Goal: Information Seeking & Learning: Find specific fact

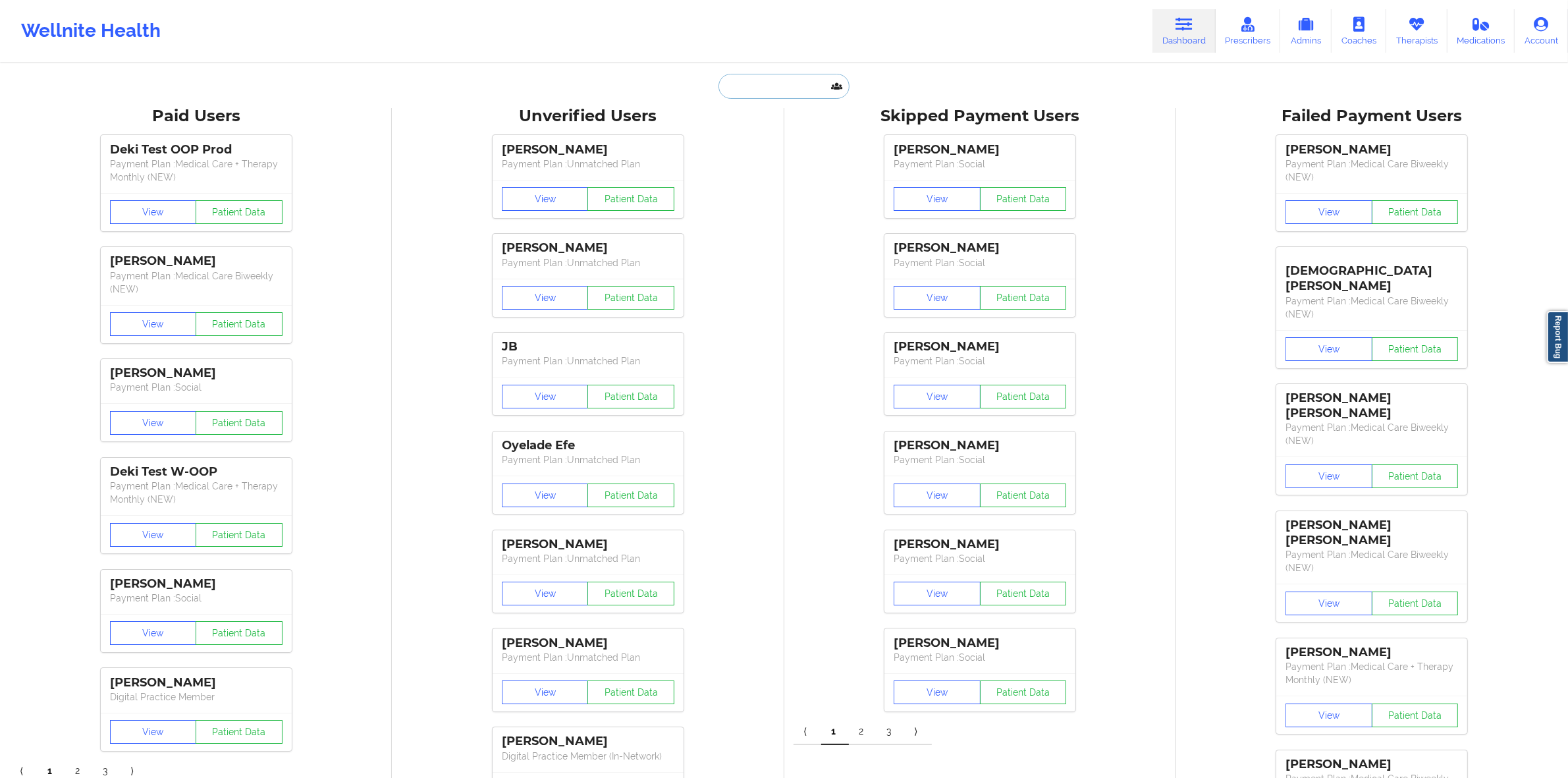
click at [716, 79] on input "text" at bounding box center [783, 86] width 131 height 26
paste input "[EMAIL_ADDRESS][DOMAIN_NAME]"
type input "[EMAIL_ADDRESS][DOMAIN_NAME]"
click at [716, 146] on div "[PERSON_NAME] - [EMAIL_ADDRESS][DOMAIN_NAME]" at bounding box center [816, 143] width 177 height 25
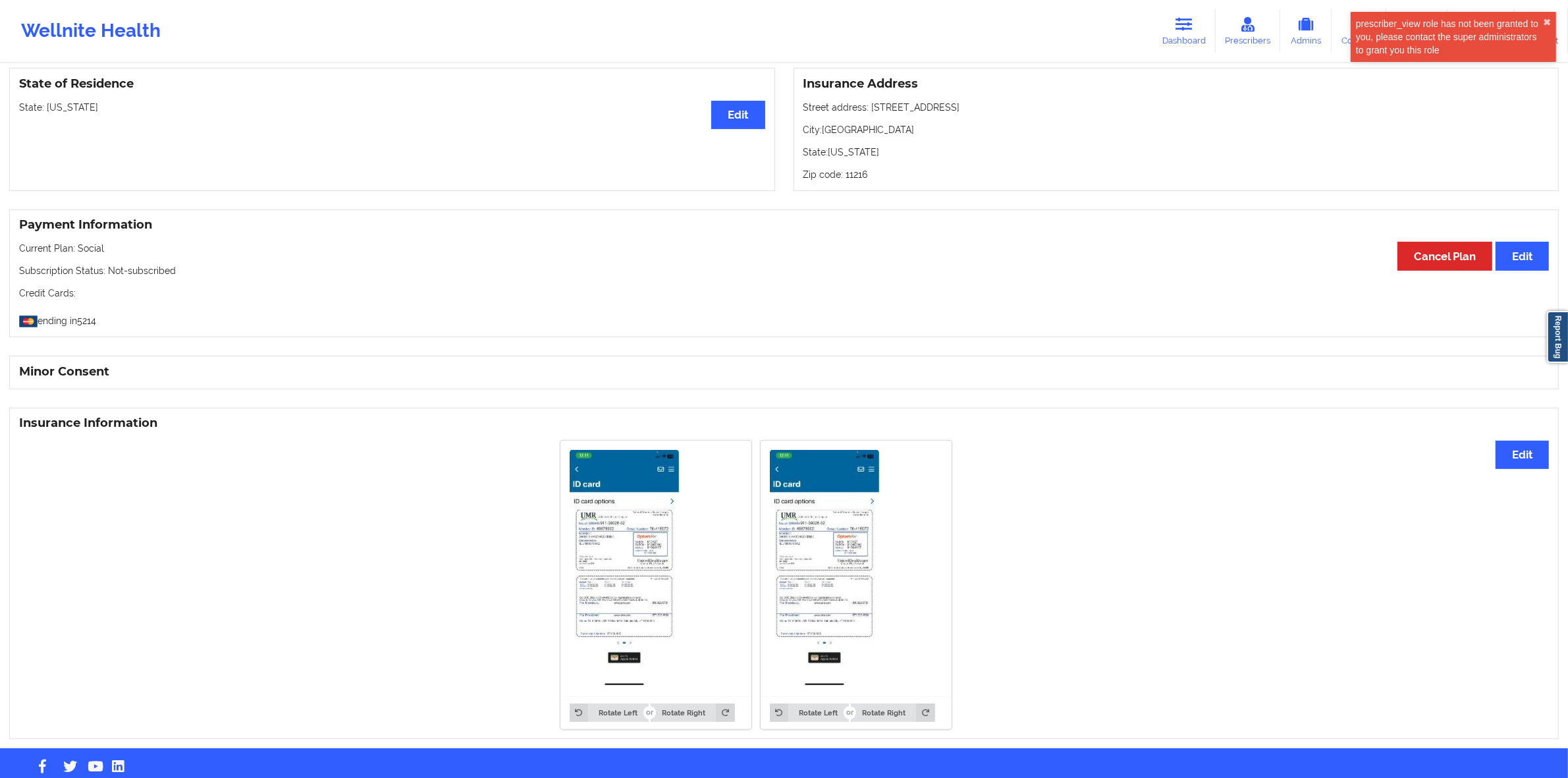
scroll to position [590, 0]
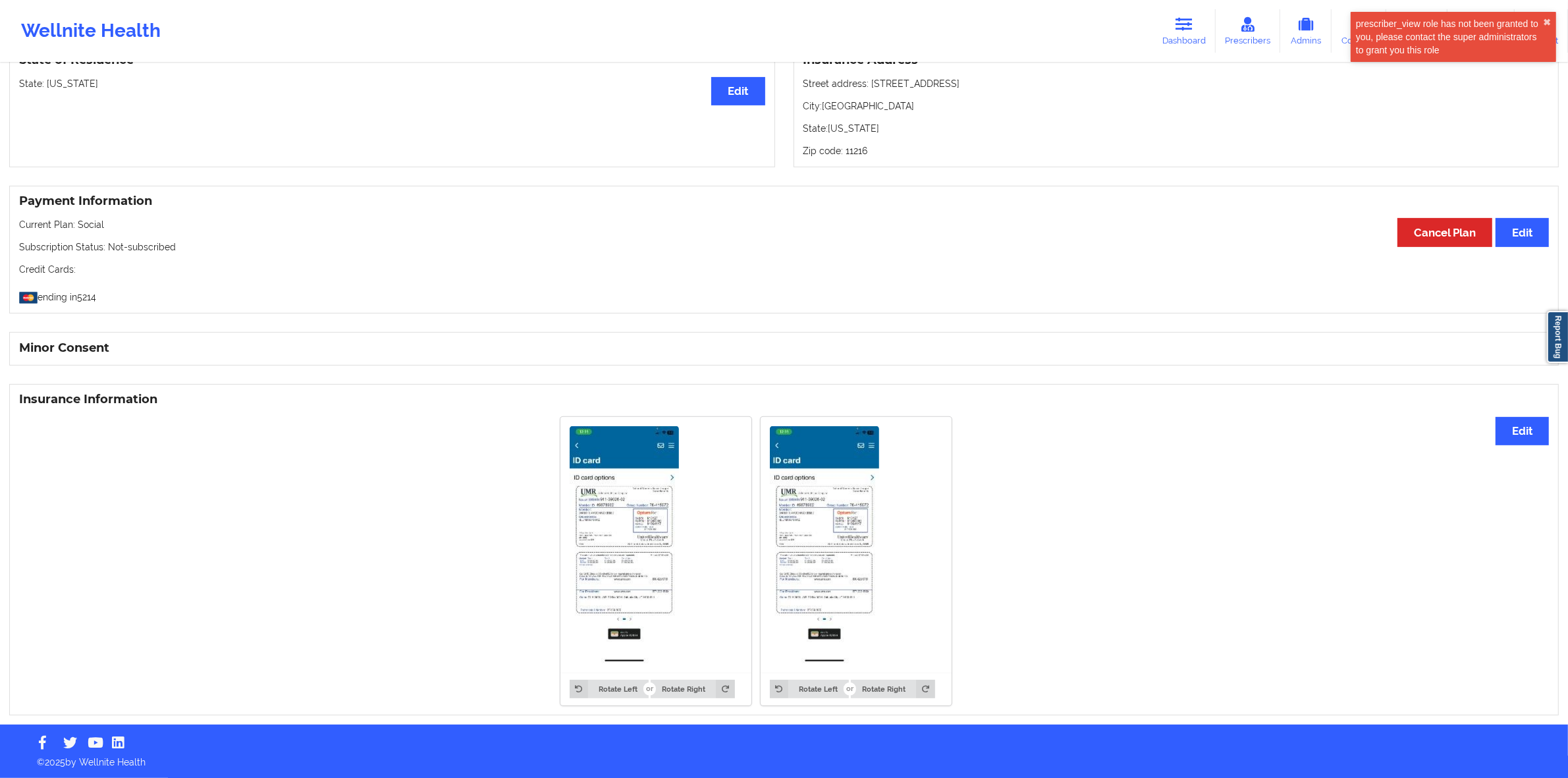
click at [616, 355] on img at bounding box center [624, 545] width 109 height 237
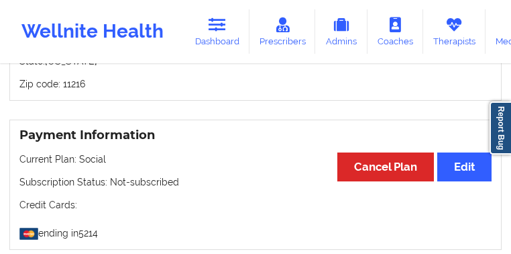
scroll to position [1077, 0]
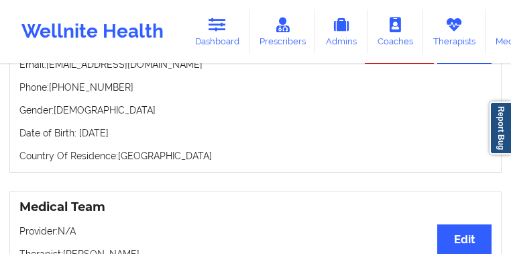
scroll to position [0, 0]
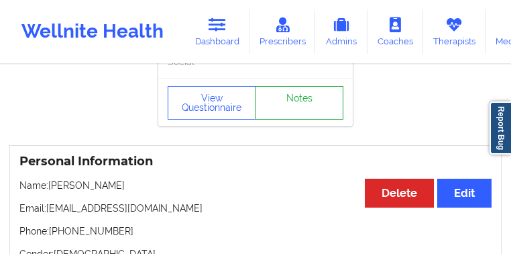
click at [308, 119] on link "Notes" at bounding box center [300, 103] width 89 height 34
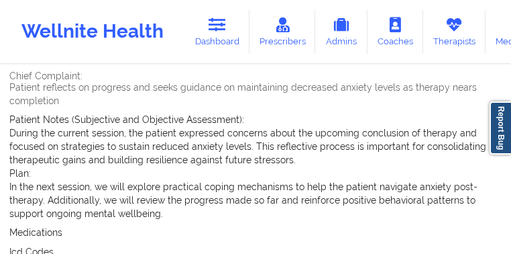
scroll to position [27, 0]
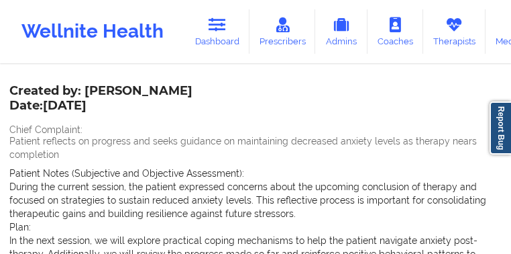
click at [117, 24] on div "Name: [PERSON_NAME]" at bounding box center [255, 16] width 493 height 15
copy div "[PERSON_NAME]"
click at [66, 24] on div "Name: [PERSON_NAME]" at bounding box center [255, 16] width 493 height 15
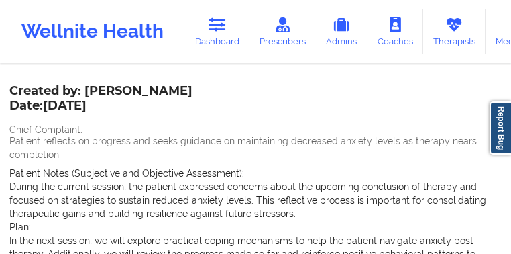
copy div "[PERSON_NAME]"
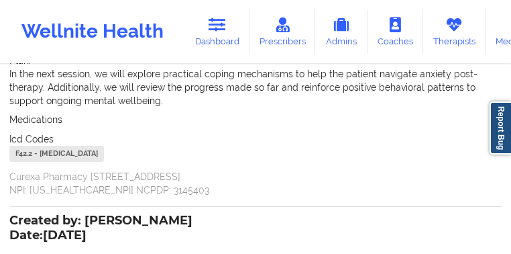
scroll to position [81, 0]
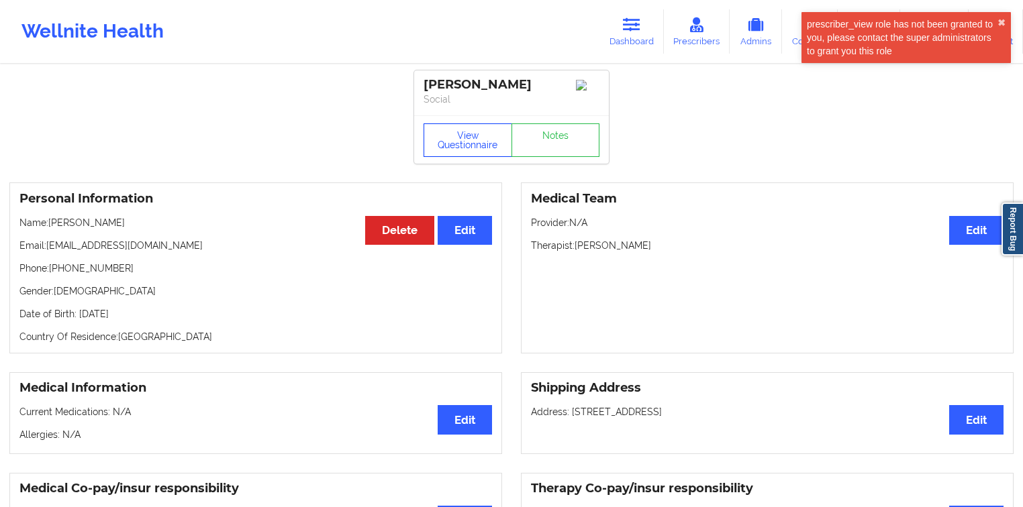
click at [428, 150] on button "View Questionnaire" at bounding box center [467, 140] width 89 height 34
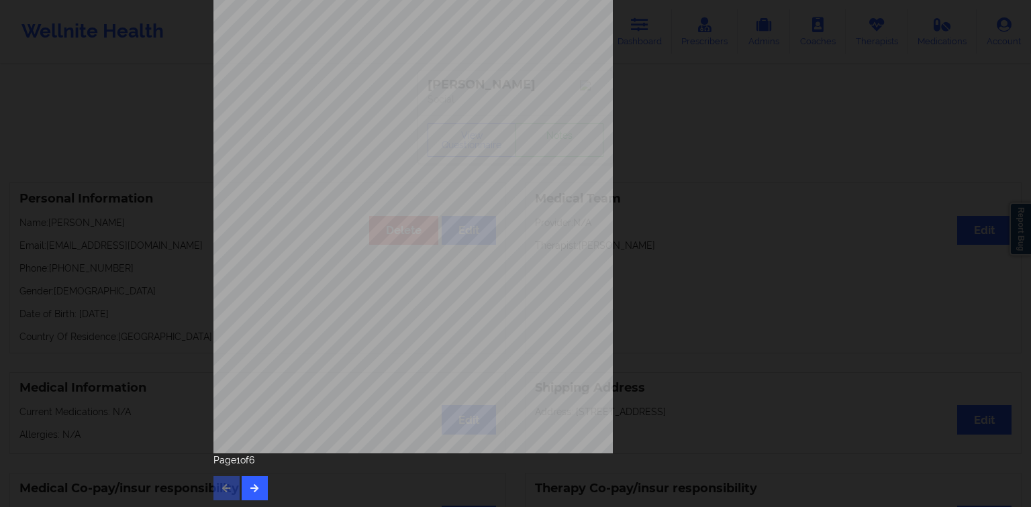
scroll to position [133, 0]
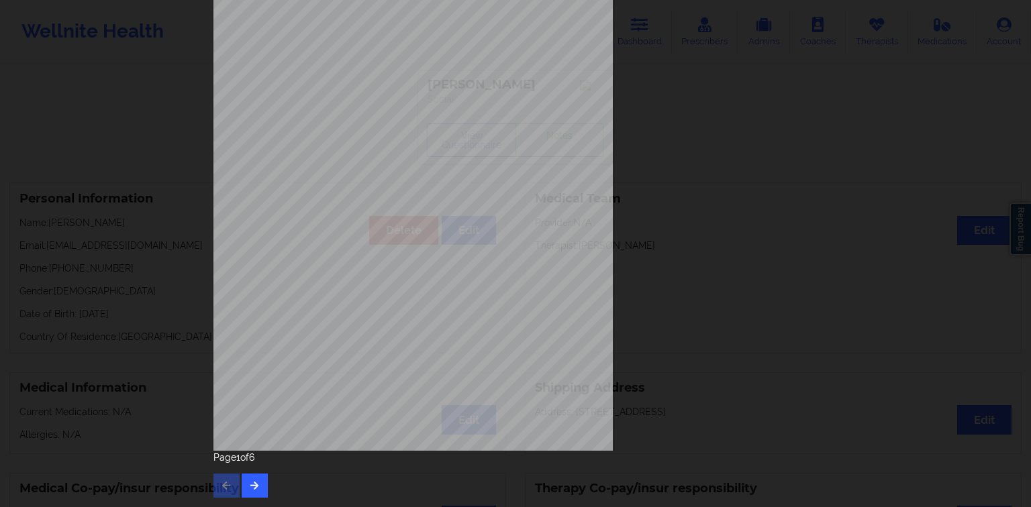
click at [259, 362] on div "Page 1 of 6" at bounding box center [515, 474] width 604 height 47
click at [258, 362] on button "button" at bounding box center [255, 486] width 26 height 24
click at [256, 362] on icon "button" at bounding box center [254, 485] width 11 height 8
click at [242, 362] on button "button" at bounding box center [255, 486] width 26 height 24
click at [232, 362] on button "button" at bounding box center [226, 486] width 26 height 24
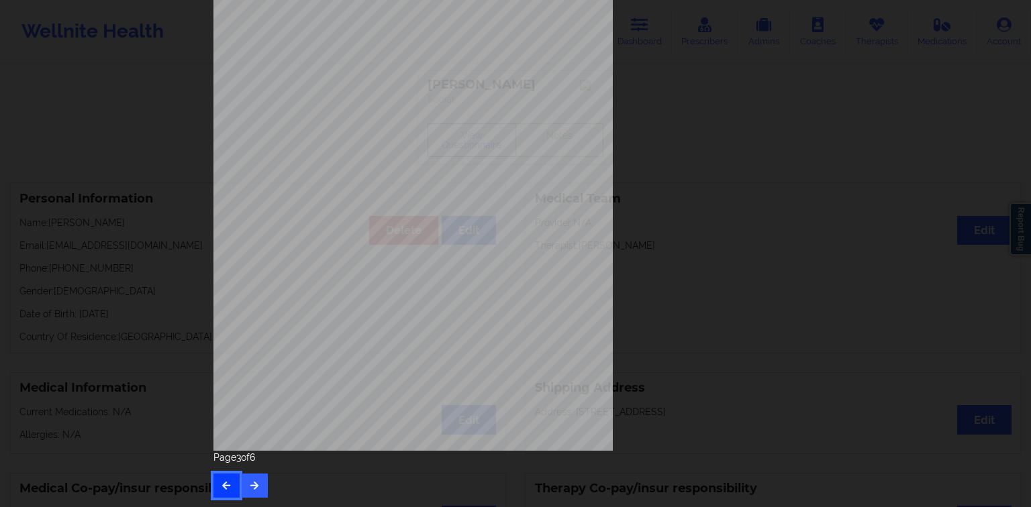
click at [232, 362] on button "button" at bounding box center [226, 486] width 26 height 24
click at [251, 362] on button "button" at bounding box center [255, 486] width 26 height 24
click at [250, 362] on icon "button" at bounding box center [254, 485] width 11 height 8
click at [249, 362] on icon "button" at bounding box center [254, 485] width 11 height 8
click at [222, 362] on button "button" at bounding box center [226, 486] width 26 height 24
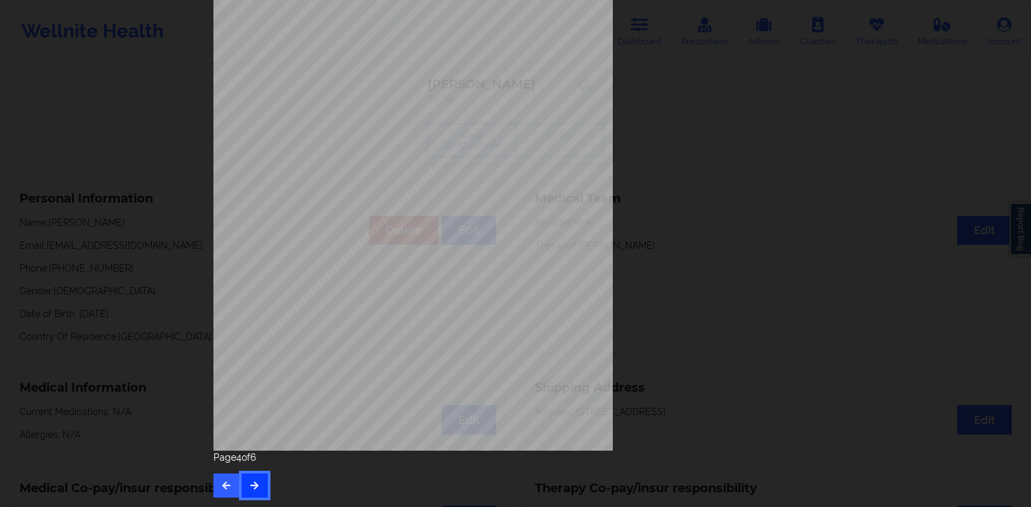
click at [252, 362] on icon "button" at bounding box center [254, 485] width 11 height 8
click at [229, 362] on button "button" at bounding box center [226, 486] width 26 height 24
click at [668, 276] on div "Insurance company type details by patient commercial" at bounding box center [515, 168] width 604 height 565
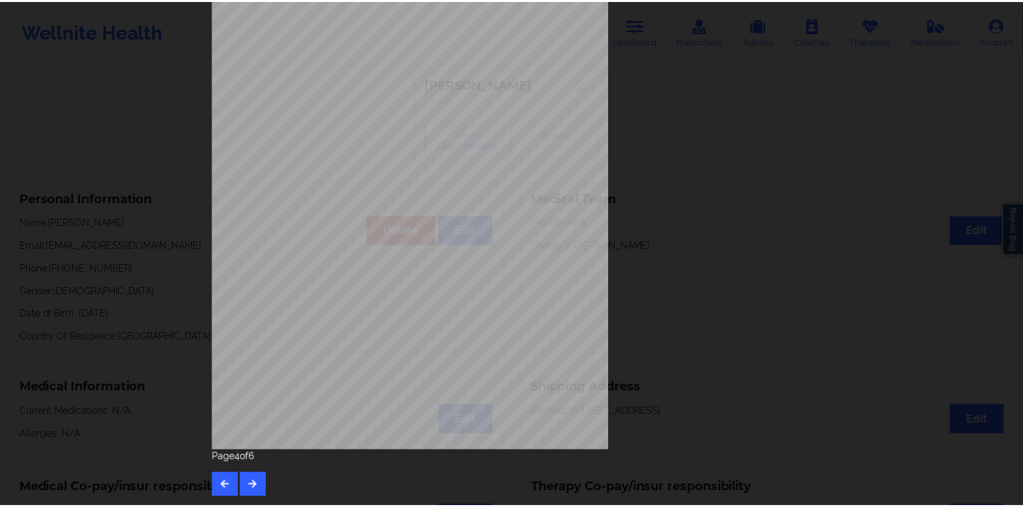
scroll to position [0, 0]
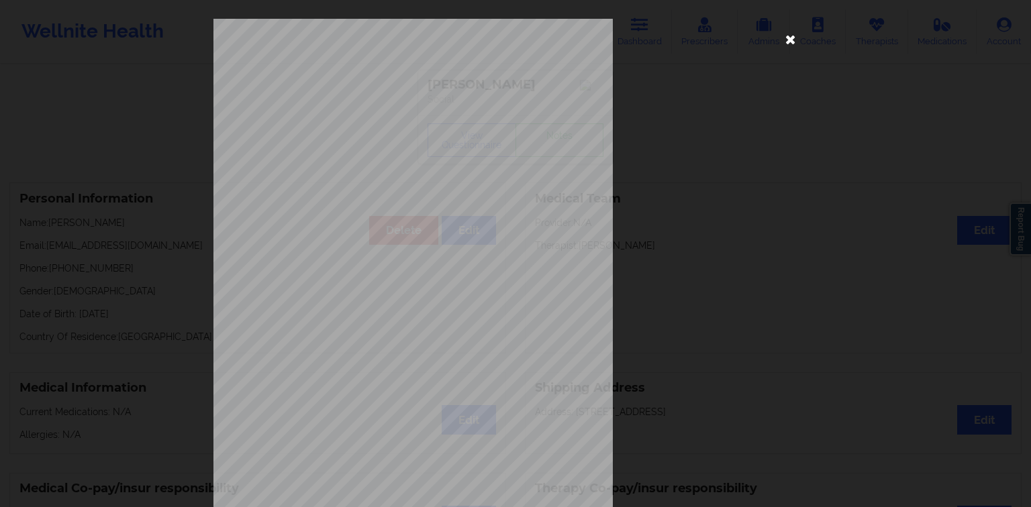
click at [730, 35] on icon at bounding box center [790, 38] width 21 height 21
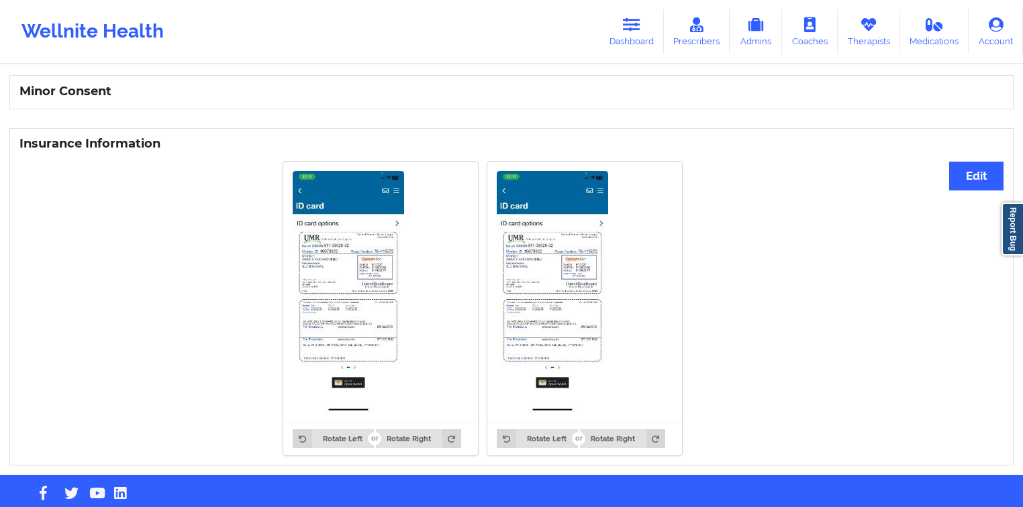
scroll to position [883, 0]
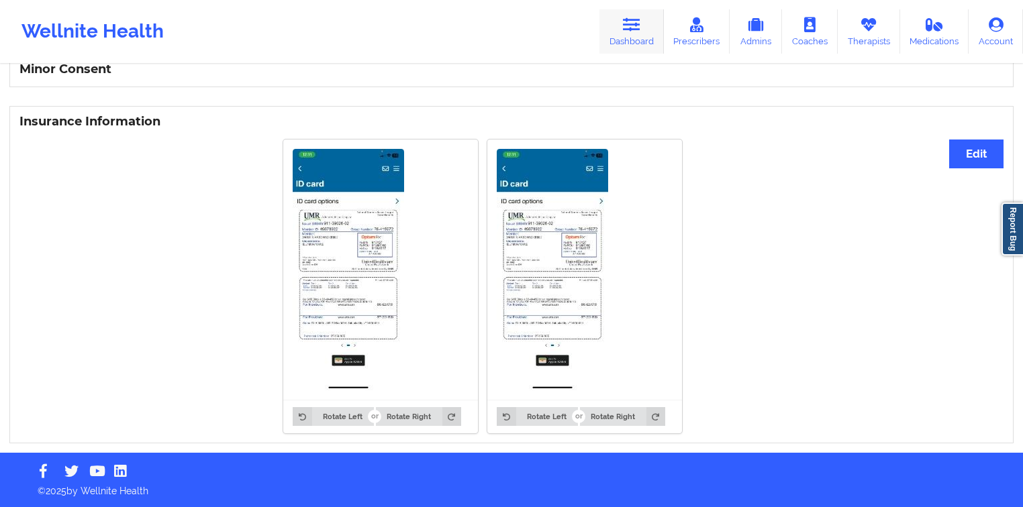
click at [621, 35] on link "Dashboard" at bounding box center [631, 31] width 64 height 44
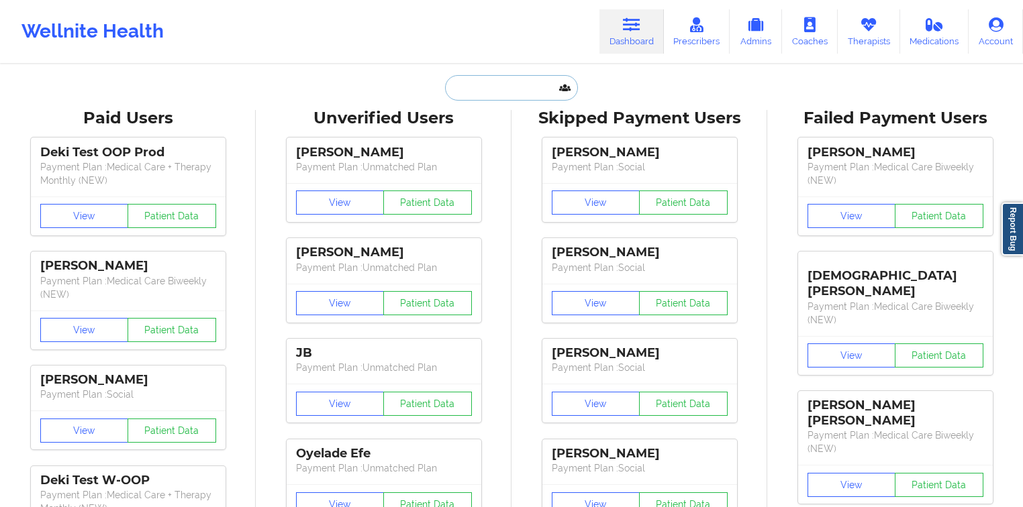
click at [490, 89] on input "text" at bounding box center [511, 88] width 133 height 26
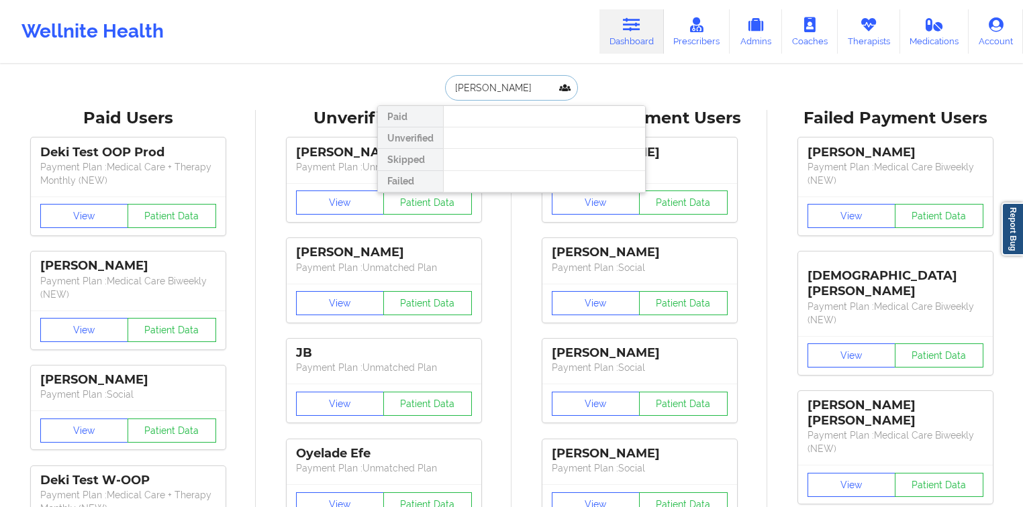
click at [485, 88] on input "[PERSON_NAME]" at bounding box center [511, 88] width 133 height 26
click at [487, 87] on input "[PERSON_NAME]" at bounding box center [511, 88] width 133 height 26
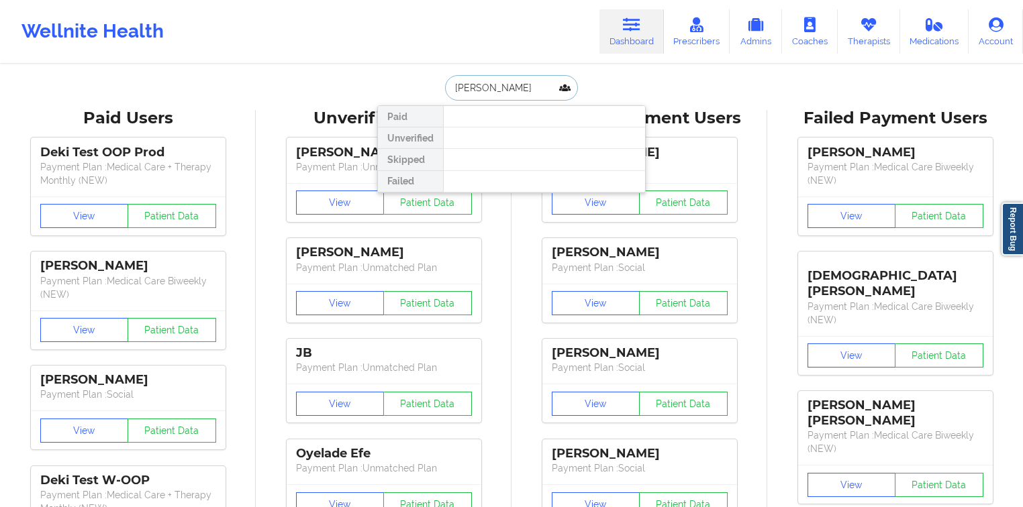
click at [487, 87] on input "[PERSON_NAME]" at bounding box center [511, 88] width 133 height 26
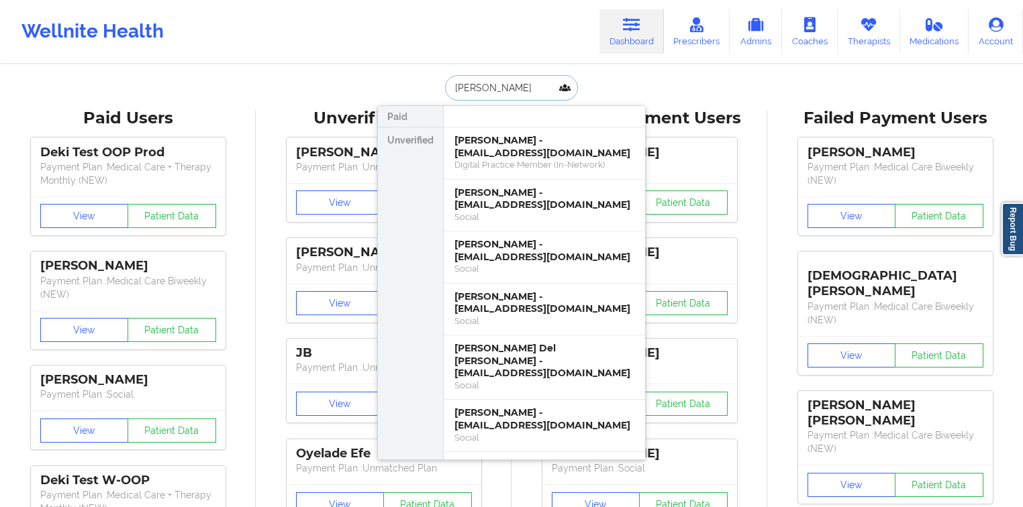
paste input "Colon"
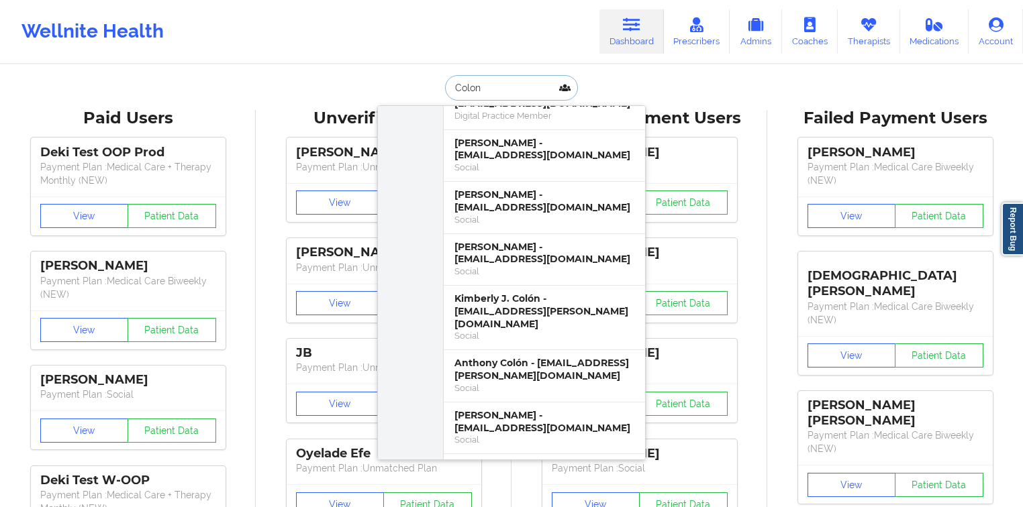
scroll to position [1156, 0]
paste input "[EMAIL_ADDRESS][DOMAIN_NAME]"
type input "[EMAIL_ADDRESS][DOMAIN_NAME]"
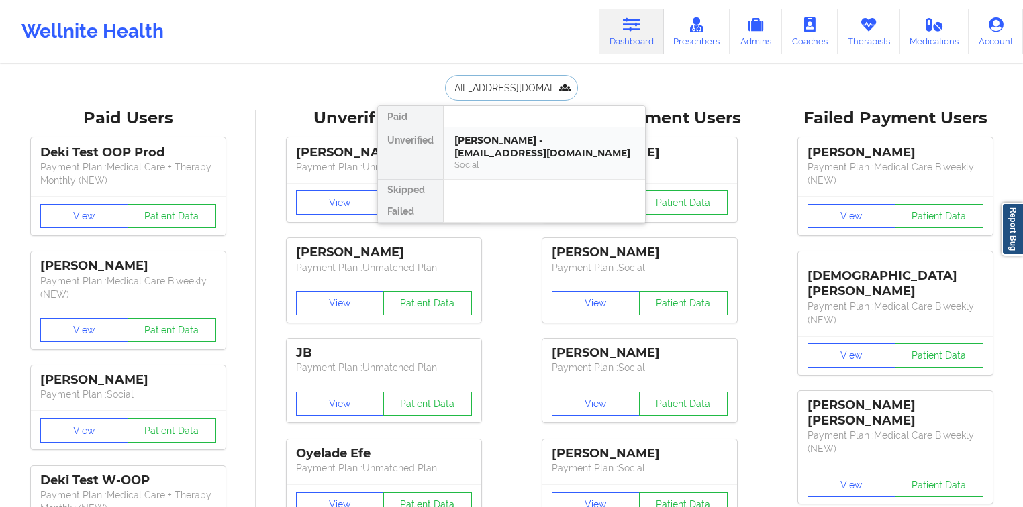
click at [505, 135] on div "[PERSON_NAME] - [EMAIL_ADDRESS][DOMAIN_NAME]" at bounding box center [544, 146] width 180 height 25
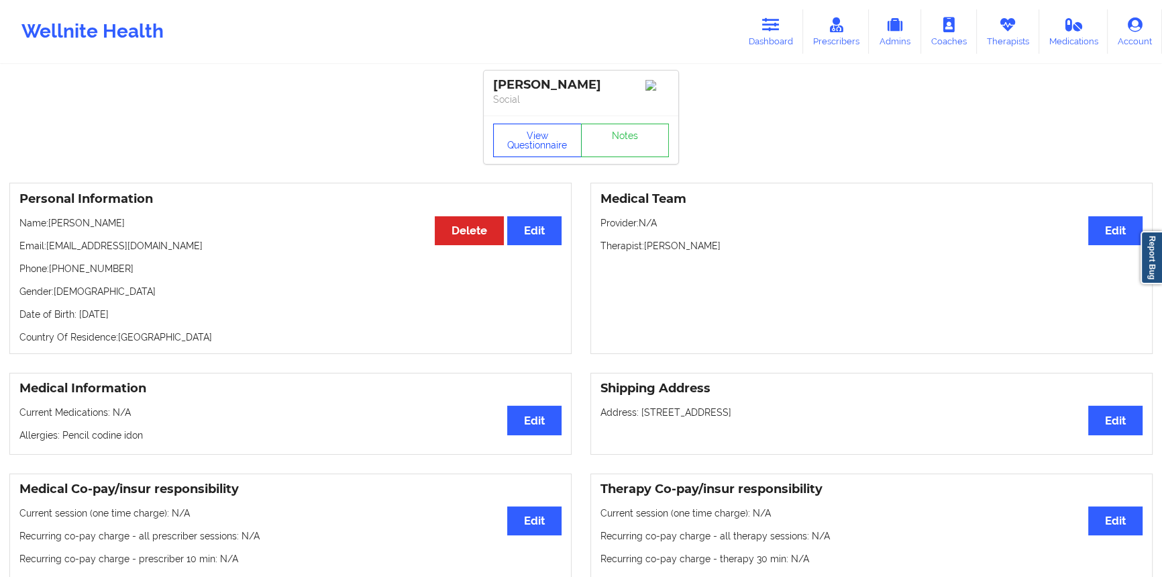
click at [529, 139] on button "View Questionnaire" at bounding box center [537, 140] width 89 height 34
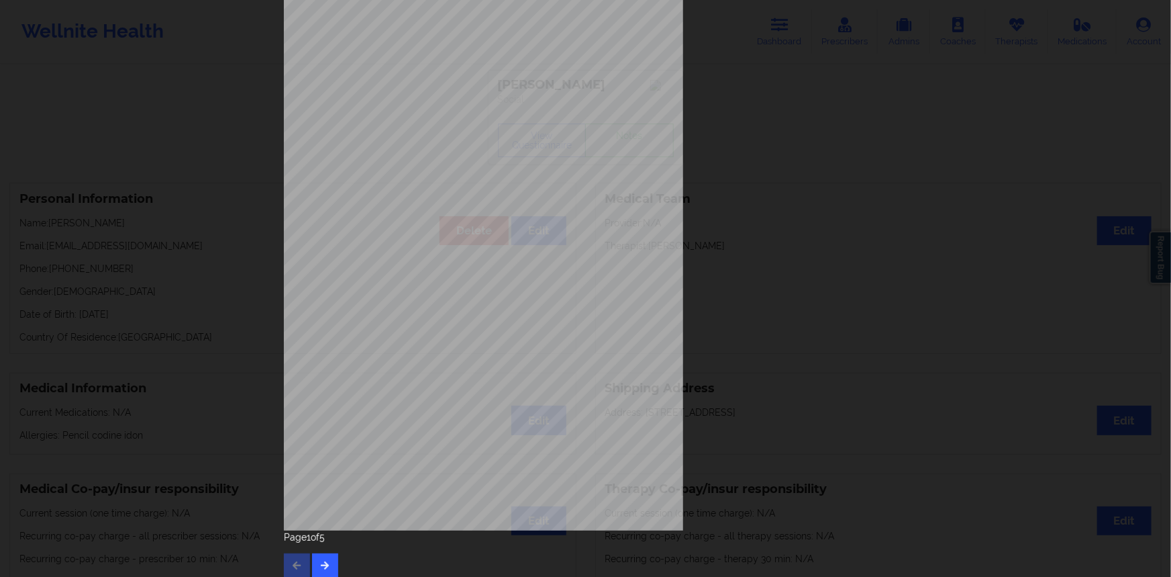
scroll to position [63, 0]
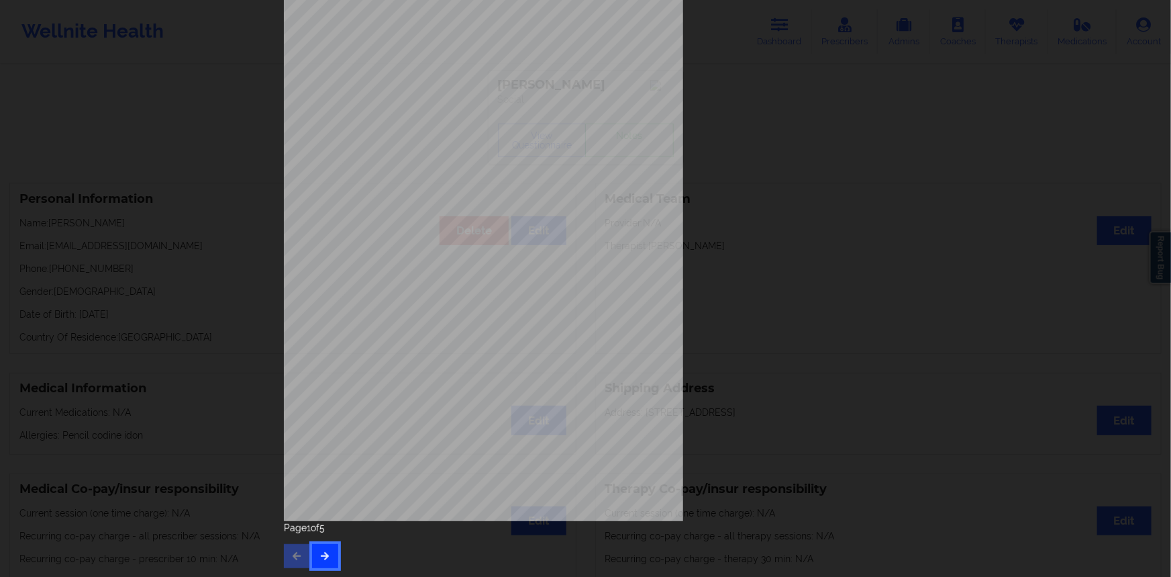
click at [330, 362] on button "button" at bounding box center [325, 556] width 26 height 24
click at [331, 362] on button "button" at bounding box center [325, 556] width 26 height 24
click at [323, 362] on button "button" at bounding box center [325, 556] width 26 height 24
click at [246, 289] on div "Insurance company type details by patient commercial Insurance Member ID for pa…" at bounding box center [585, 288] width 1171 height 577
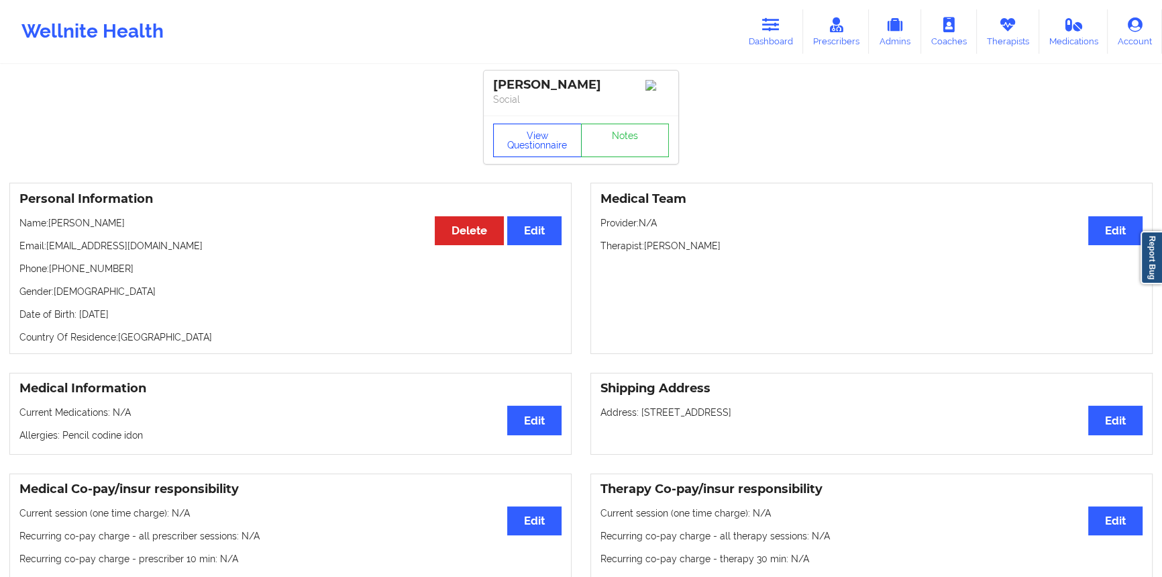
click at [525, 144] on button "View Questionnaire" at bounding box center [537, 140] width 89 height 34
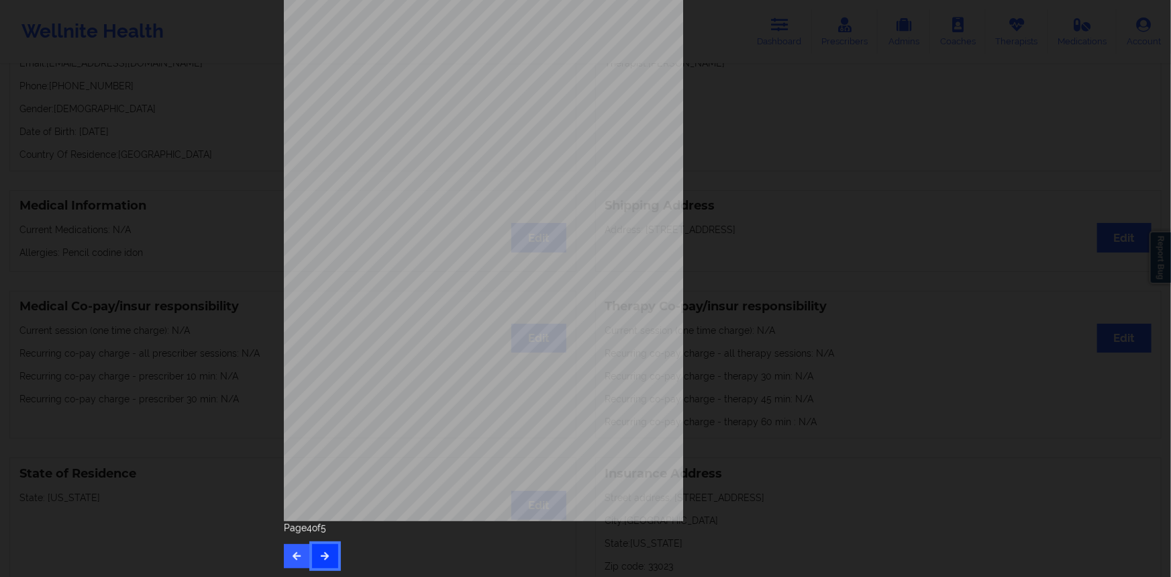
click at [328, 362] on button "button" at bounding box center [325, 556] width 26 height 24
click at [302, 362] on div "Page 5 of 5" at bounding box center [586, 544] width 604 height 47
click at [297, 362] on button "button" at bounding box center [297, 556] width 26 height 24
click at [301, 362] on button "button" at bounding box center [297, 556] width 26 height 24
click at [323, 362] on button "button" at bounding box center [325, 556] width 26 height 24
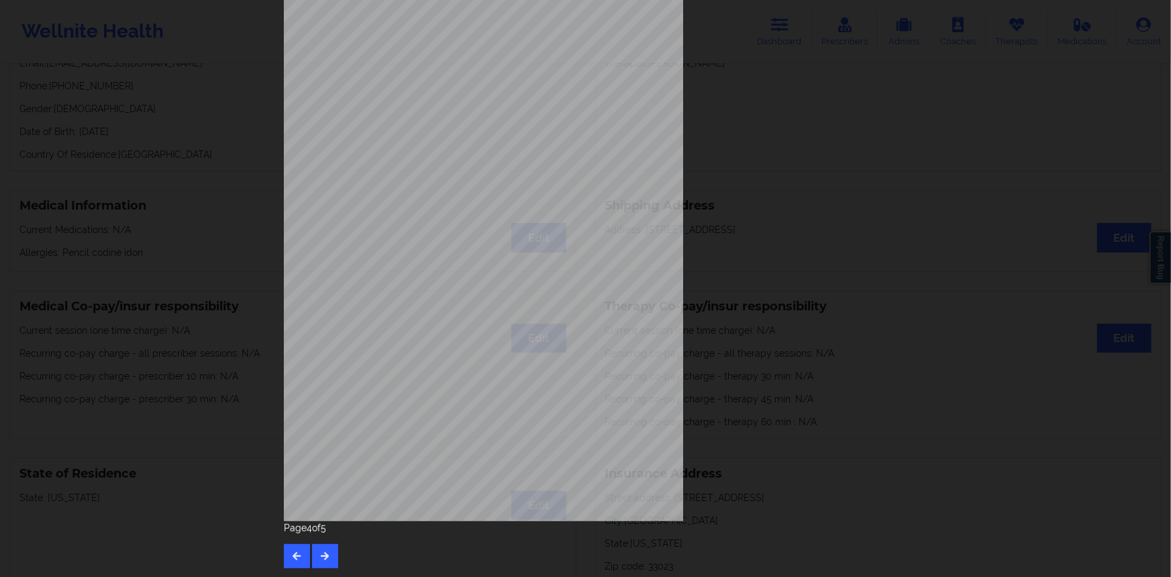
click at [730, 231] on div "Insurance company type details by patient commercial Insurance Member ID for pa…" at bounding box center [586, 238] width 604 height 565
click at [730, 147] on div "Insurance company type details by patient commercial Insurance Member ID for pa…" at bounding box center [586, 238] width 604 height 565
click at [710, 126] on div "Insurance company type details by patient commercial Insurance Member ID for pa…" at bounding box center [586, 238] width 604 height 565
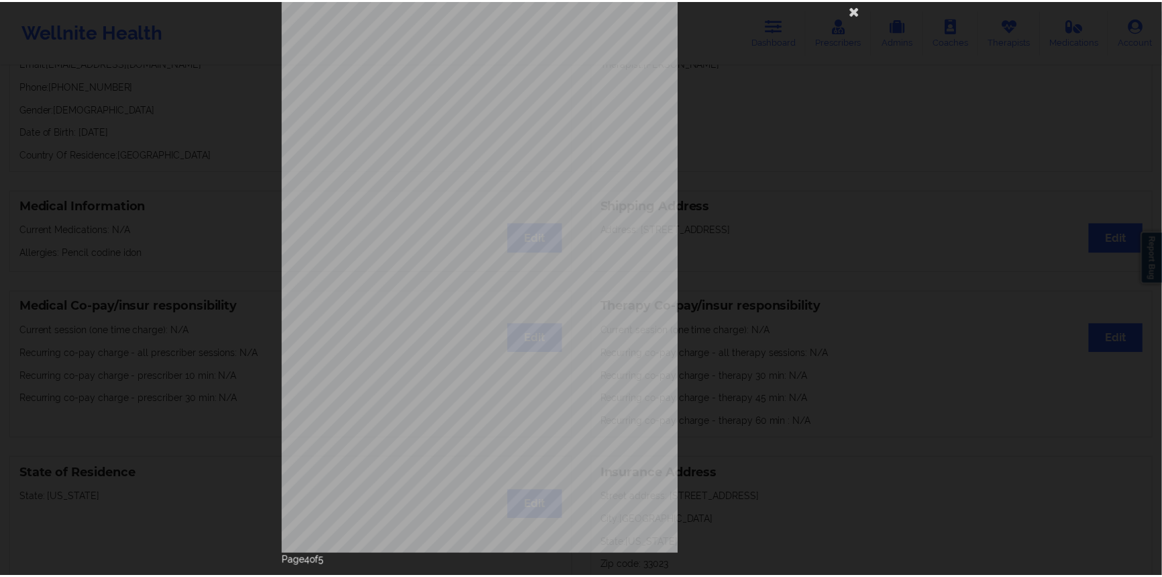
scroll to position [0, 0]
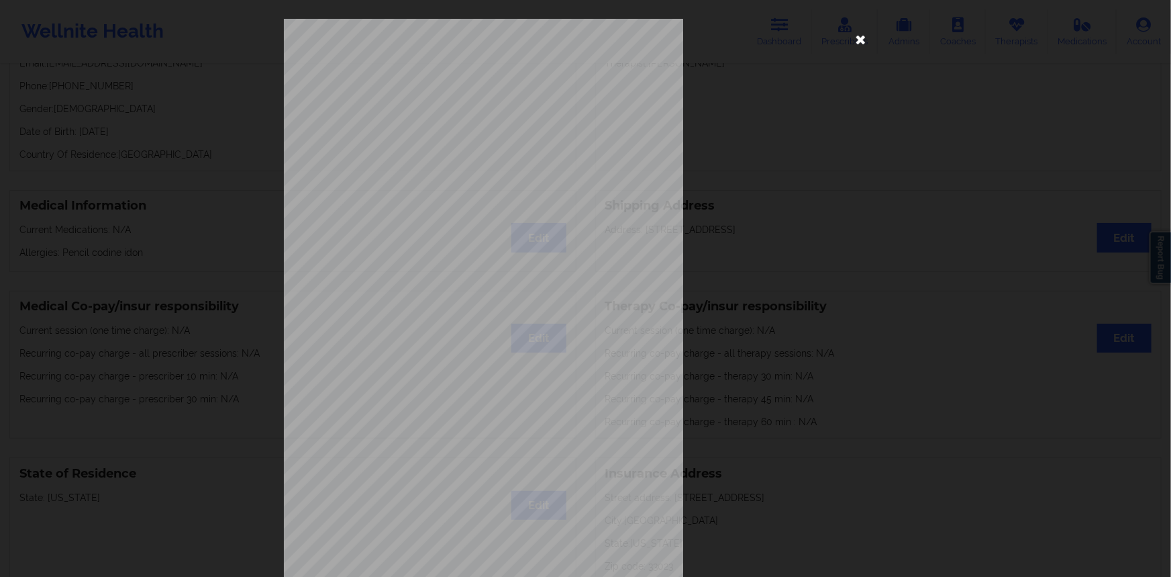
click at [730, 34] on icon at bounding box center [860, 38] width 21 height 21
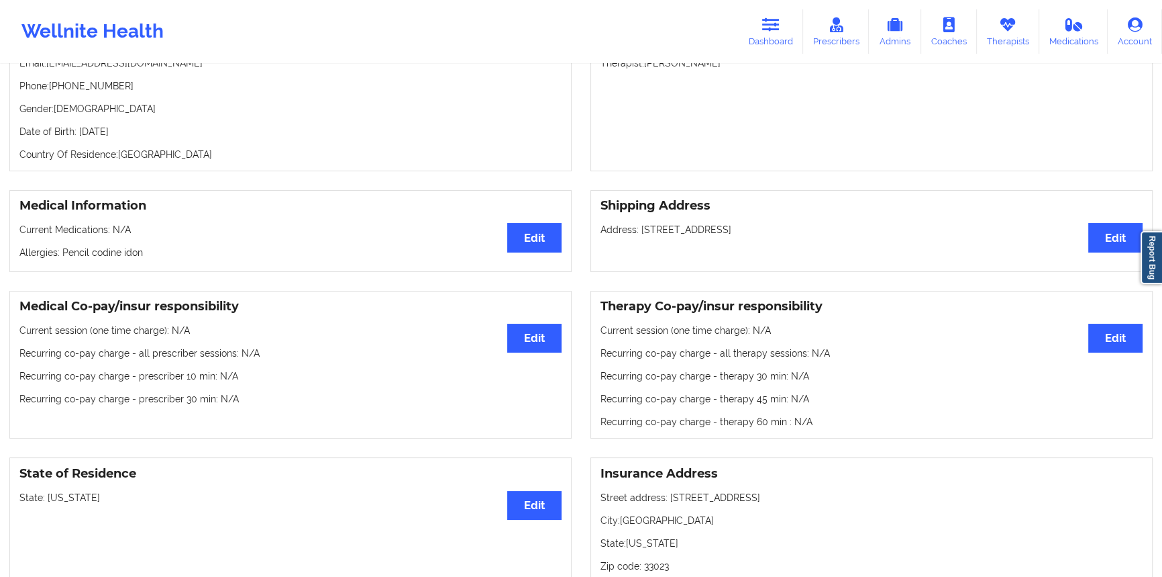
drag, startPoint x: 790, startPoint y: 34, endPoint x: 754, endPoint y: 54, distance: 40.9
click at [730, 34] on link "Dashboard" at bounding box center [771, 31] width 64 height 44
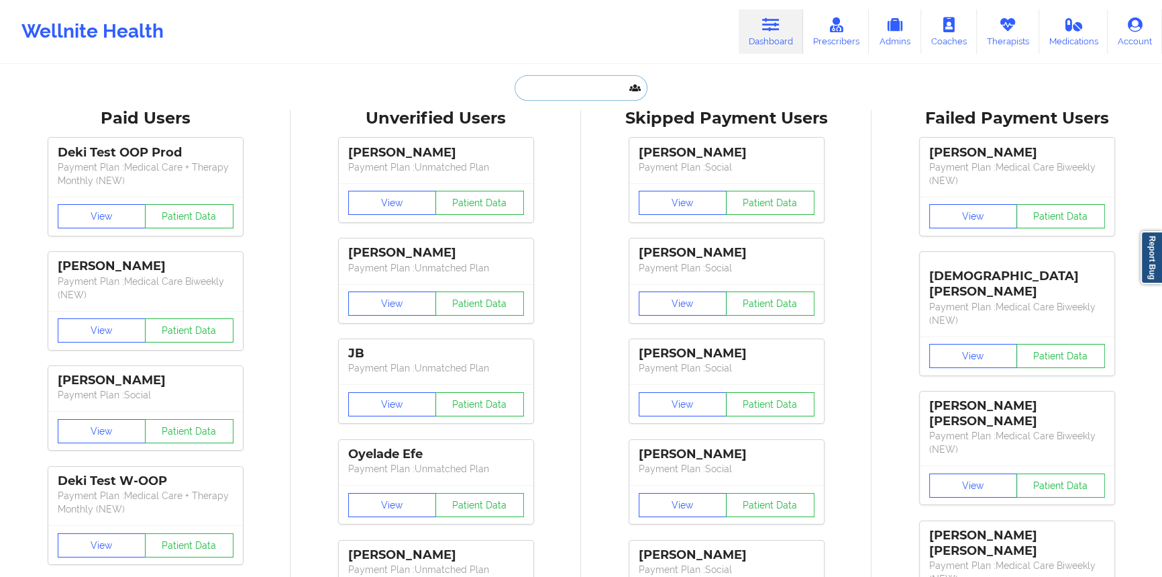
click at [563, 87] on input "text" at bounding box center [581, 88] width 133 height 26
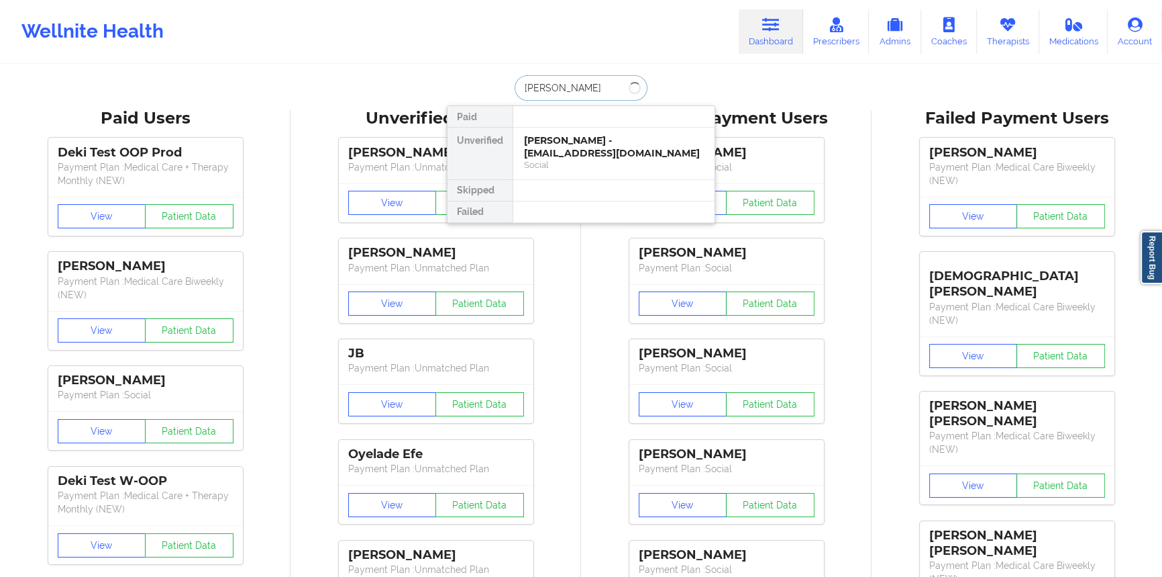
type input "[PERSON_NAME]"
click at [579, 140] on div "[PERSON_NAME] - [EMAIL_ADDRESS][DOMAIN_NAME]" at bounding box center [614, 146] width 180 height 25
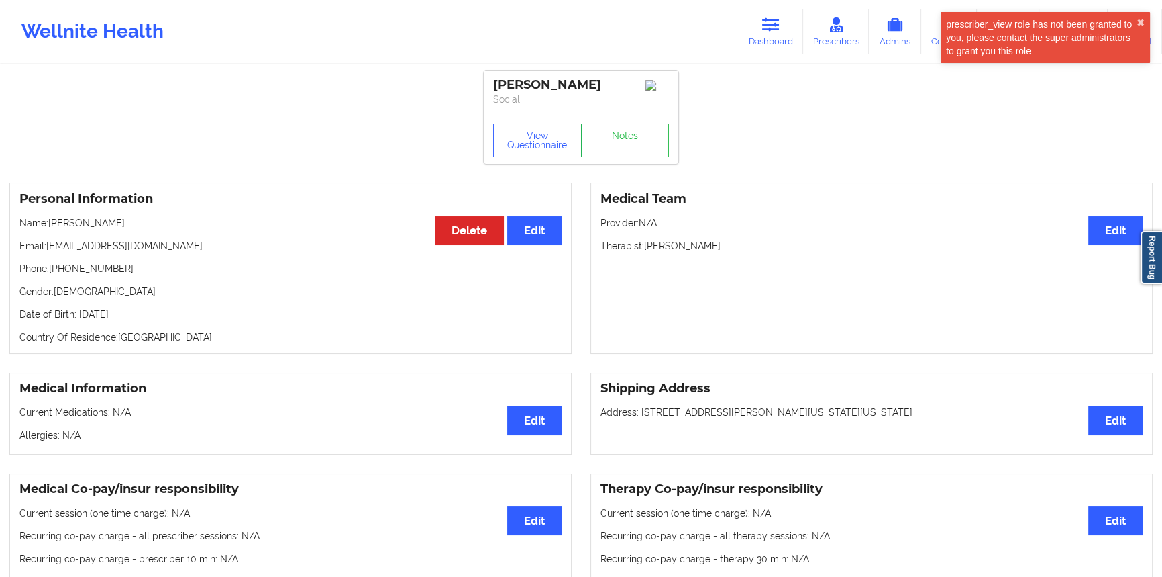
click at [169, 258] on div "Personal Information Edit Delete Name: [PERSON_NAME] Email: [EMAIL_ADDRESS][DOM…" at bounding box center [290, 268] width 562 height 171
click at [168, 251] on p "Email: [EMAIL_ADDRESS][DOMAIN_NAME]" at bounding box center [290, 245] width 542 height 13
drag, startPoint x: 168, startPoint y: 251, endPoint x: 109, endPoint y: 253, distance: 59.1
click at [109, 252] on p "Email: [EMAIL_ADDRESS][DOMAIN_NAME]" at bounding box center [290, 245] width 542 height 13
copy p "[EMAIL_ADDRESS][DOMAIN_NAME]"
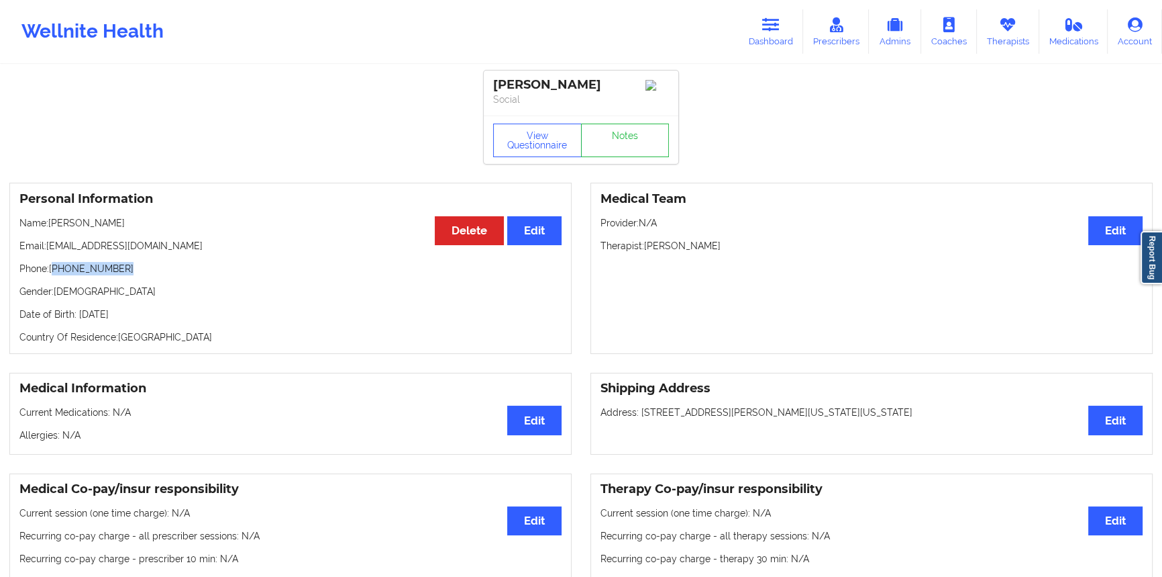
drag, startPoint x: 119, startPoint y: 277, endPoint x: 54, endPoint y: 273, distance: 65.9
click at [54, 273] on p "Phone: [PHONE_NUMBER]" at bounding box center [290, 268] width 542 height 13
drag, startPoint x: 51, startPoint y: 272, endPoint x: 116, endPoint y: 275, distance: 65.1
click at [116, 275] on p "Phone: [PHONE_NUMBER]" at bounding box center [290, 268] width 542 height 13
copy p "[PHONE_NUMBER]"
